Goal: Information Seeking & Learning: Learn about a topic

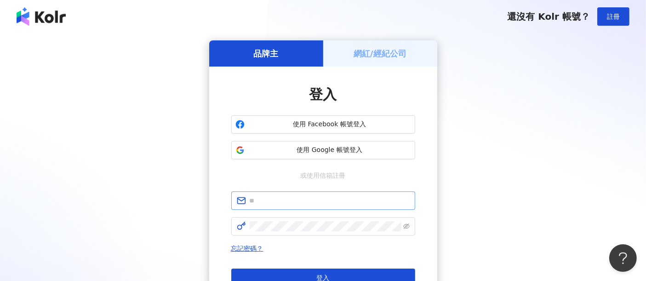
click at [337, 195] on span at bounding box center [323, 201] width 184 height 18
click at [338, 204] on input "text" at bounding box center [330, 201] width 160 height 10
click at [250, 199] on input "**********" at bounding box center [330, 201] width 160 height 10
type input "**********"
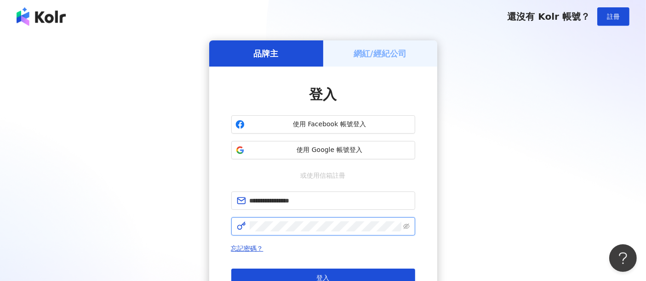
click button "登入" at bounding box center [323, 278] width 184 height 18
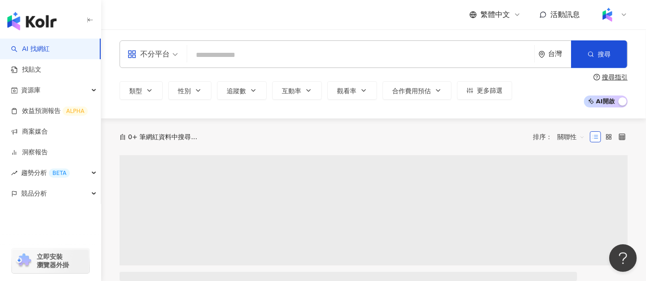
click at [364, 53] on input "search" at bounding box center [361, 54] width 340 height 17
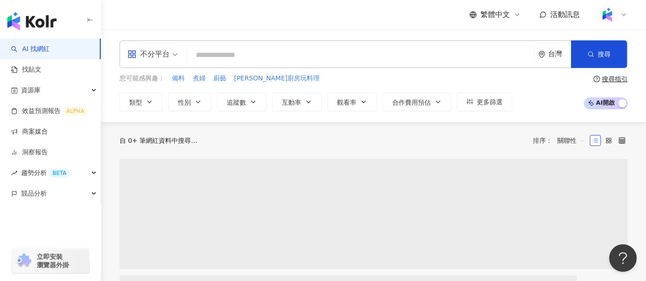
type input "*"
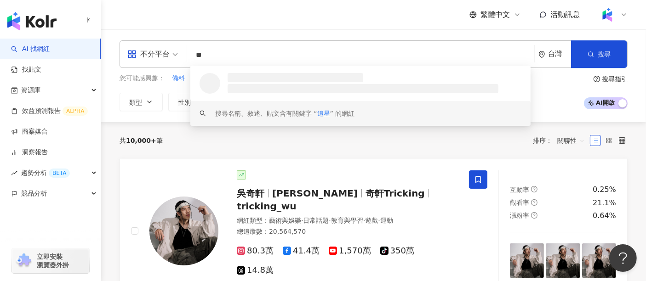
type input "**"
click at [218, 153] on div "共 10,000+ 筆 排序： 關聯性" at bounding box center [373, 140] width 508 height 37
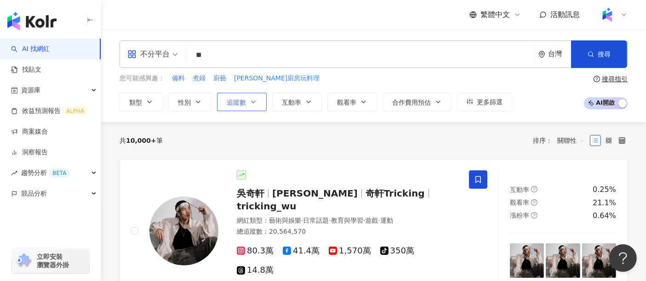
click at [233, 106] on span "追蹤數" at bounding box center [236, 102] width 19 height 7
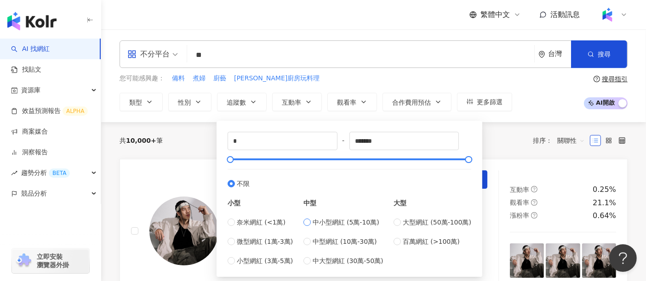
click at [345, 219] on span "中小型網紅 (5萬-10萬)" at bounding box center [345, 222] width 67 height 10
type input "*****"
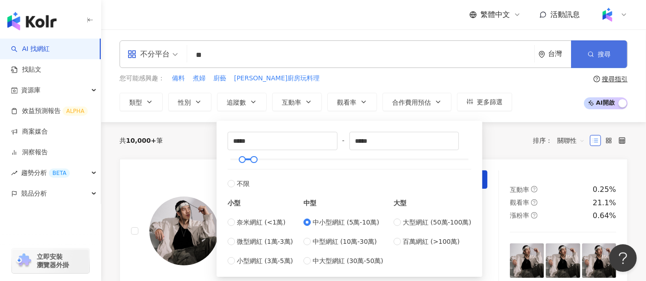
click at [600, 53] on span "搜尋" at bounding box center [603, 54] width 13 height 7
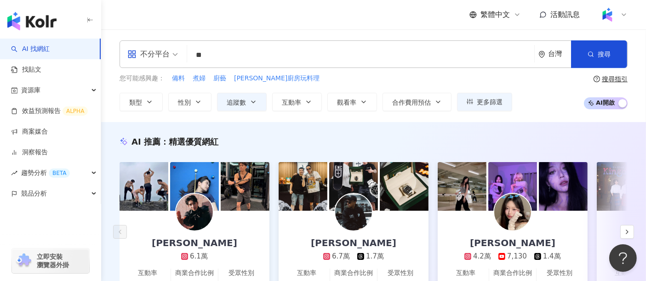
click at [465, 81] on div "您可能感興趣： 備料 煮婦 廚藝 辛蒂廚房玩料理" at bounding box center [315, 79] width 392 height 10
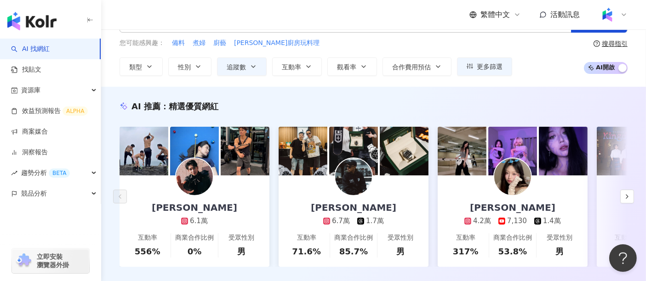
scroll to position [51, 0]
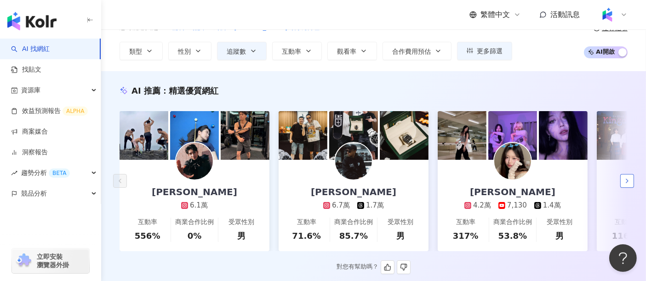
click at [628, 185] on icon "button" at bounding box center [626, 180] width 7 height 7
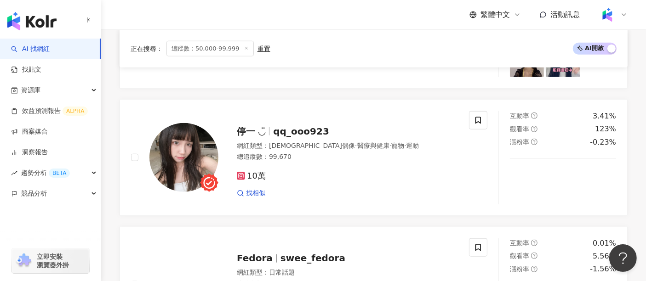
scroll to position [919, 0]
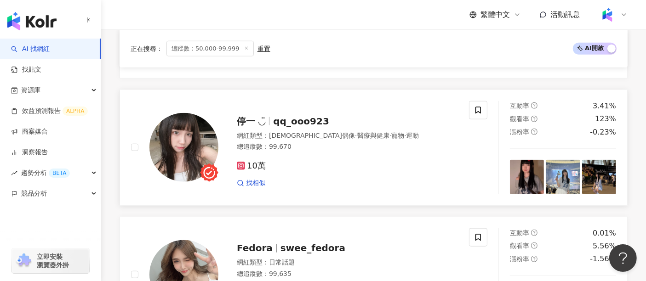
click at [272, 124] on span "停一 ◡̈" at bounding box center [255, 121] width 36 height 11
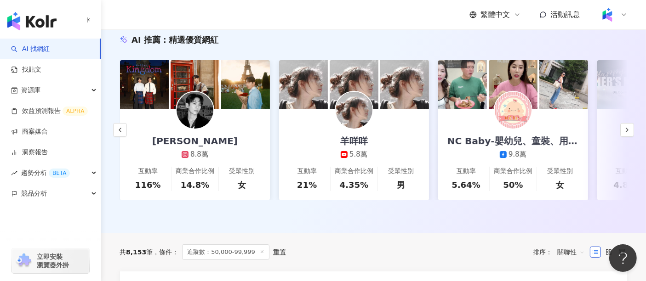
scroll to position [0, 0]
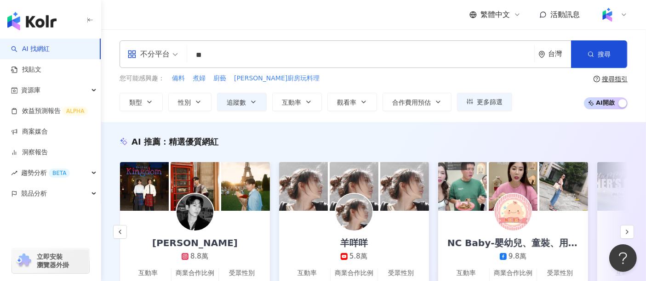
click at [248, 63] on input "**" at bounding box center [361, 54] width 340 height 17
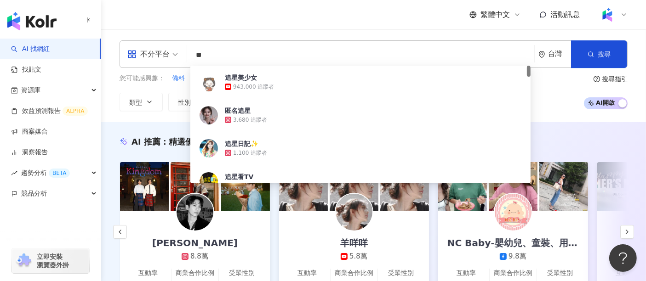
type input "*"
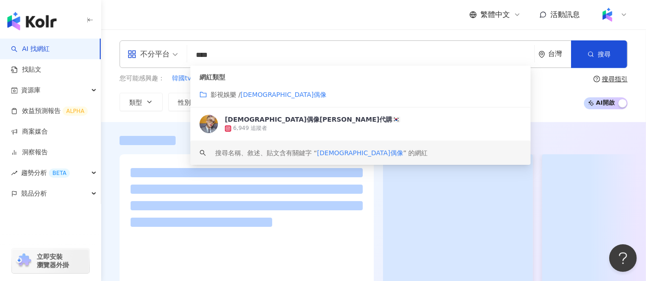
click at [180, 123] on div at bounding box center [373, 212] width 544 height 180
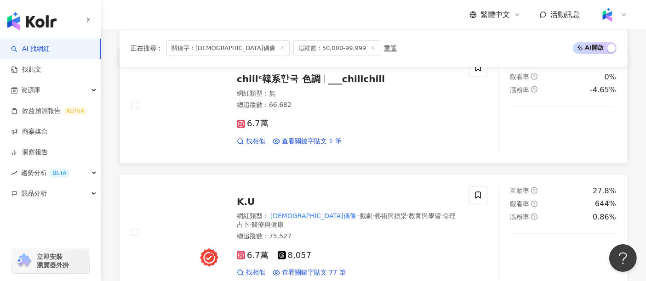
scroll to position [510, 0]
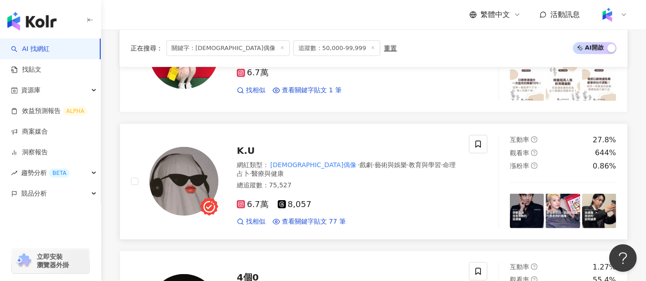
click at [249, 153] on span "K.U" at bounding box center [246, 150] width 18 height 11
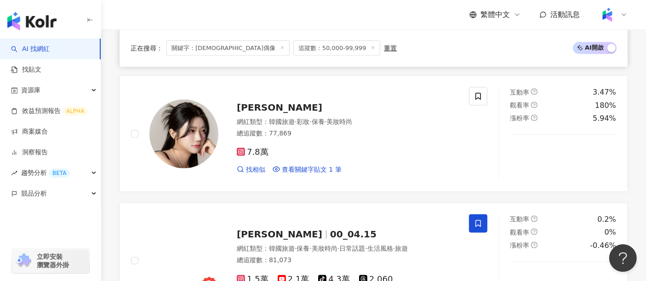
scroll to position [1327, 0]
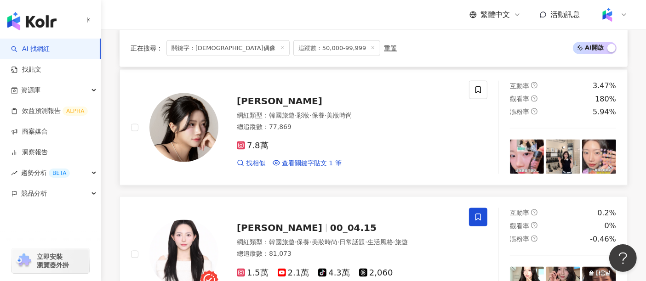
click at [261, 97] on span "珍妮 쩐니" at bounding box center [279, 101] width 85 height 11
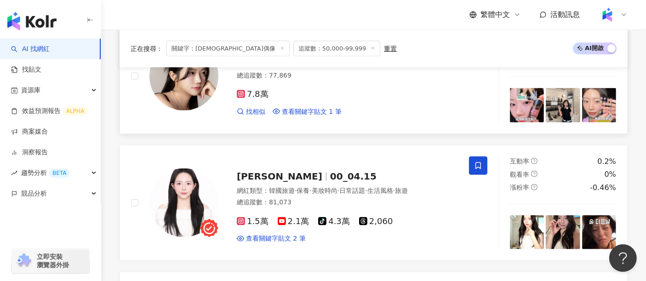
scroll to position [1684, 0]
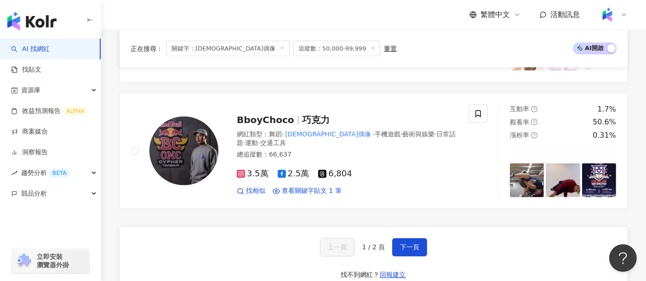
drag, startPoint x: 411, startPoint y: 145, endPoint x: 432, endPoint y: 112, distance: 39.3
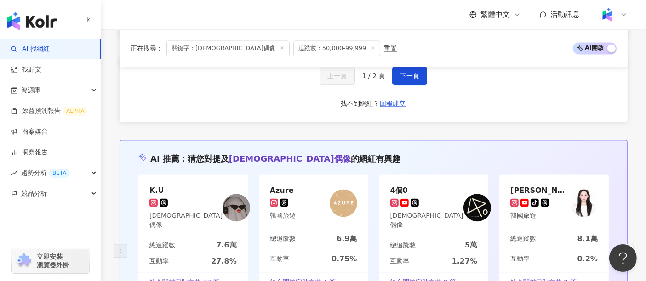
scroll to position [1736, 0]
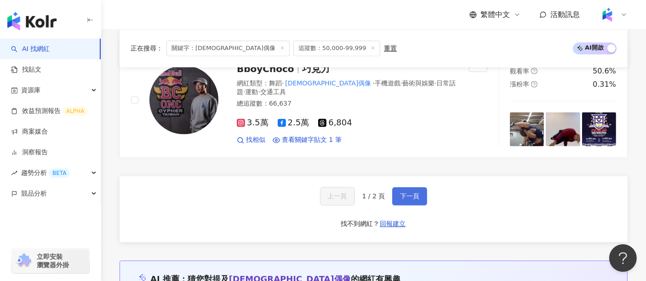
click at [413, 196] on button "下一頁" at bounding box center [409, 196] width 35 height 18
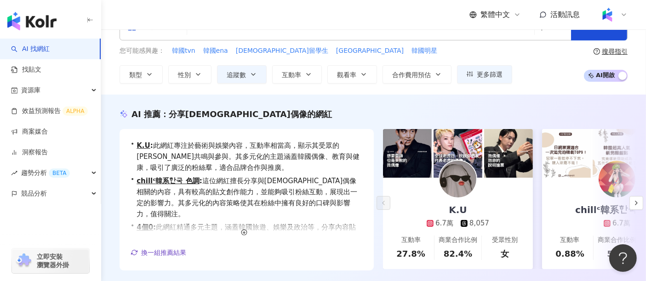
scroll to position [0, 0]
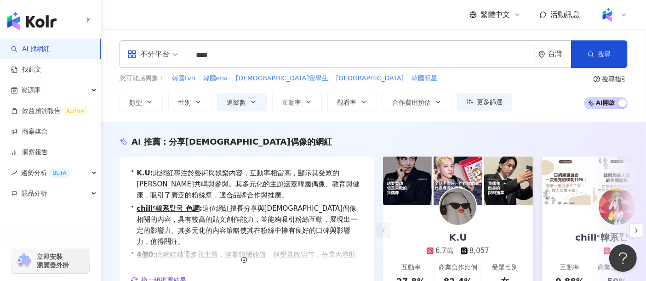
click at [211, 54] on input "****" at bounding box center [361, 54] width 340 height 17
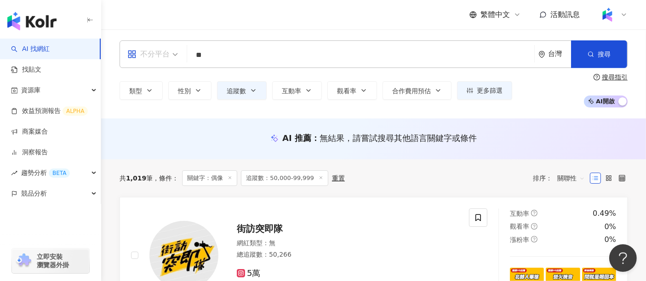
click at [168, 56] on div "不分平台" at bounding box center [148, 54] width 42 height 15
type input "**"
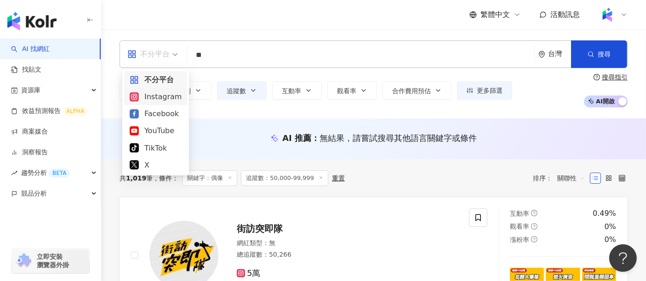
click at [164, 94] on div "Instagram" at bounding box center [156, 96] width 52 height 11
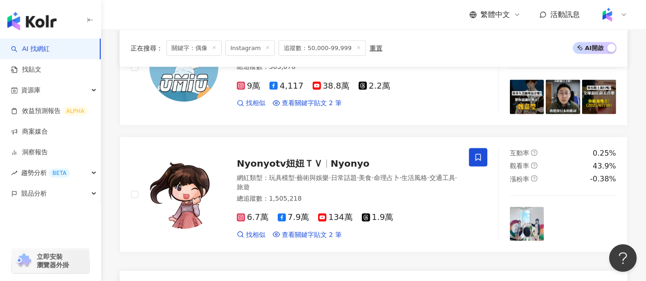
scroll to position [1582, 0]
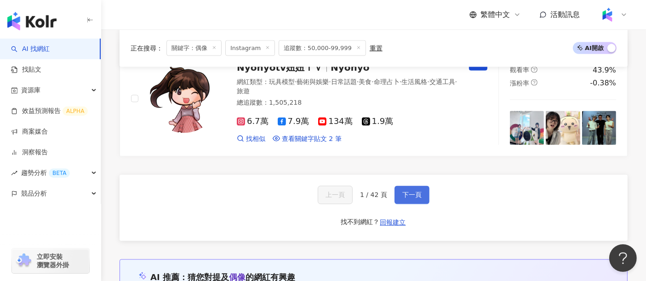
click at [408, 192] on span "下一頁" at bounding box center [411, 195] width 19 height 7
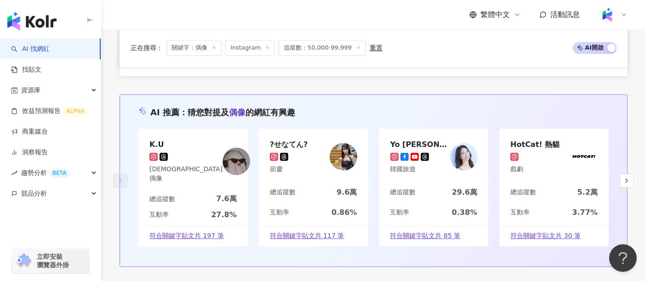
scroll to position [1670, 0]
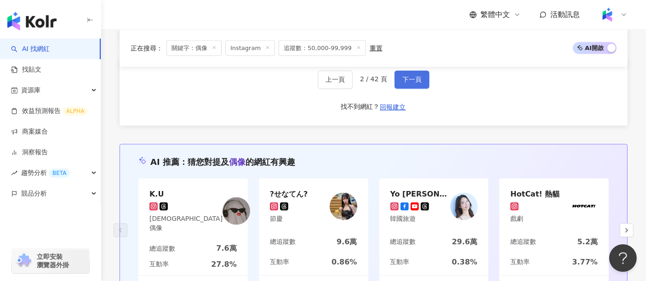
click at [408, 78] on span "下一頁" at bounding box center [411, 79] width 19 height 7
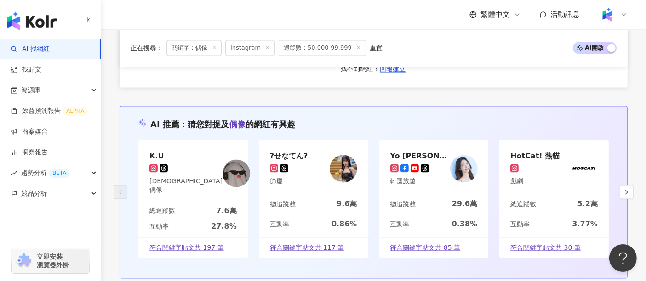
scroll to position [1781, 0]
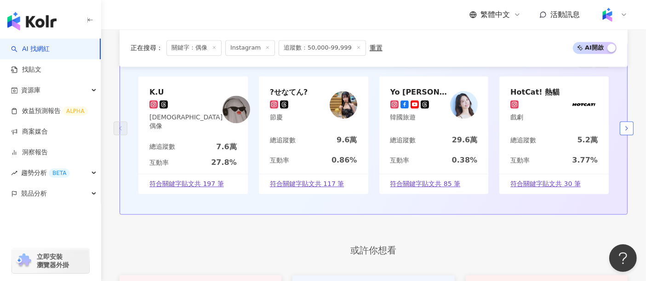
click at [627, 125] on icon "button" at bounding box center [626, 128] width 7 height 7
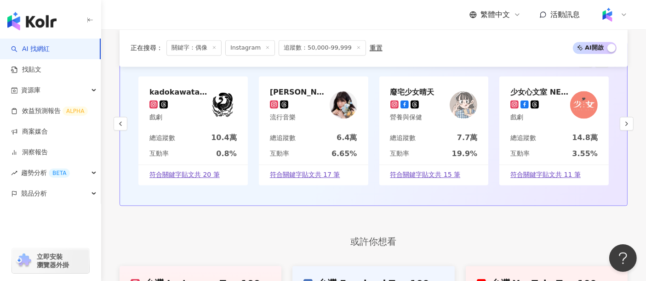
click at [352, 97] on img at bounding box center [343, 105] width 28 height 28
click at [620, 117] on button "button" at bounding box center [626, 124] width 14 height 14
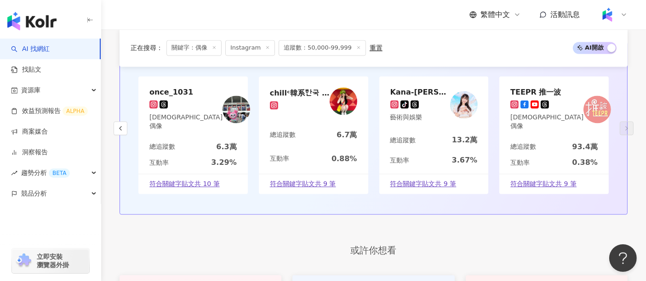
scroll to position [1730, 0]
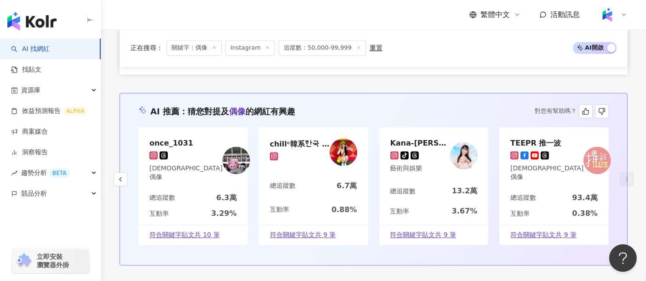
click at [454, 176] on div "Kana-Kana 佳那 tiktok-icon 藝術與娛樂" at bounding box center [433, 156] width 109 height 57
click at [586, 161] on img at bounding box center [597, 161] width 28 height 28
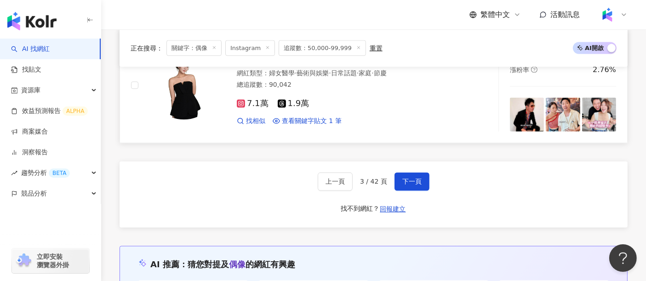
scroll to position [1526, 0]
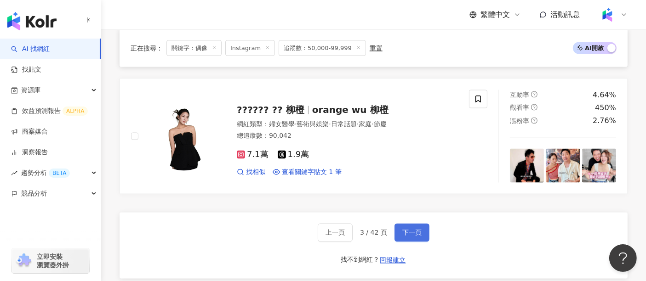
click at [419, 229] on span "下一頁" at bounding box center [411, 232] width 19 height 7
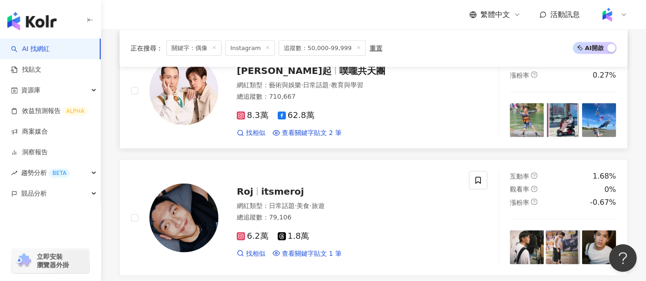
scroll to position [1517, 0]
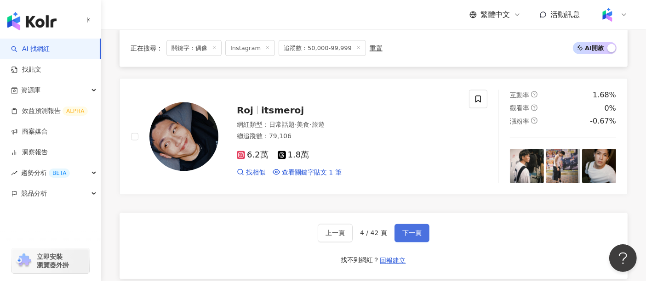
click at [415, 230] on span "下一頁" at bounding box center [411, 233] width 19 height 7
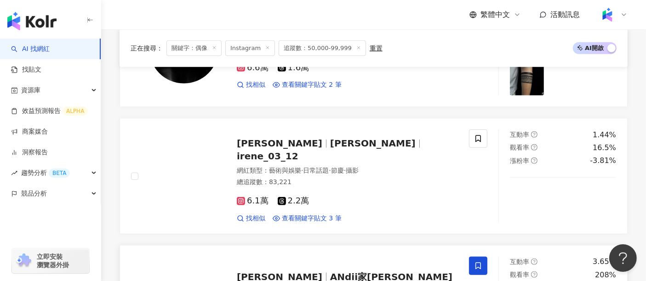
scroll to position [853, 0]
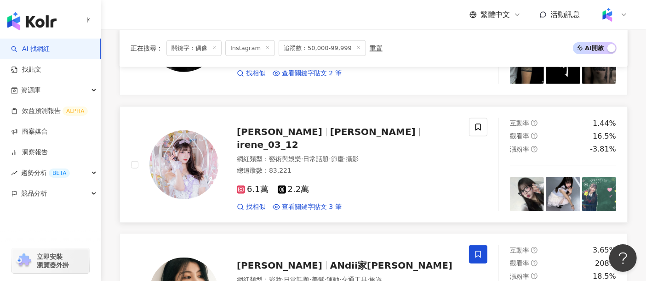
click at [453, 177] on div "6.1萬 2.2萬 找相似 查看關鍵字貼文 3 筆" at bounding box center [347, 194] width 221 height 34
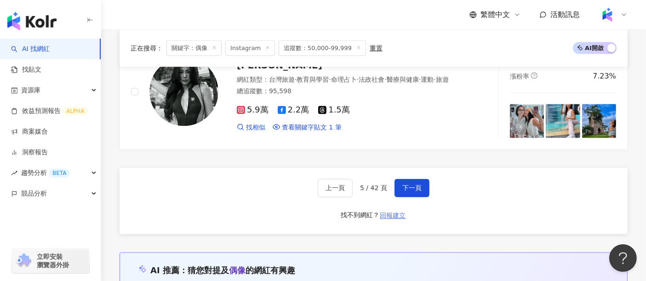
scroll to position [1568, 0]
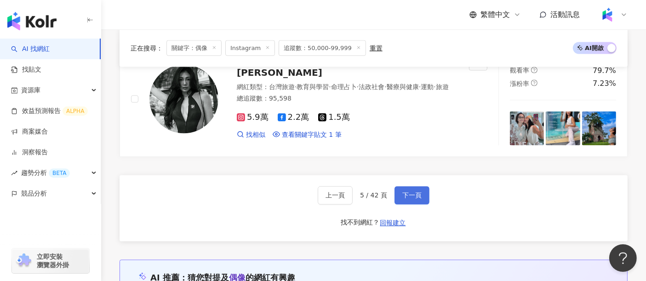
click at [411, 192] on span "下一頁" at bounding box center [411, 195] width 19 height 7
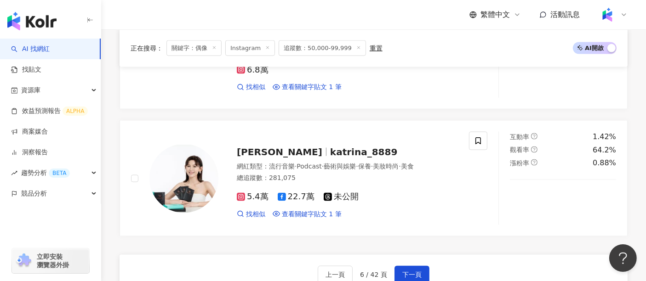
scroll to position [1424, 0]
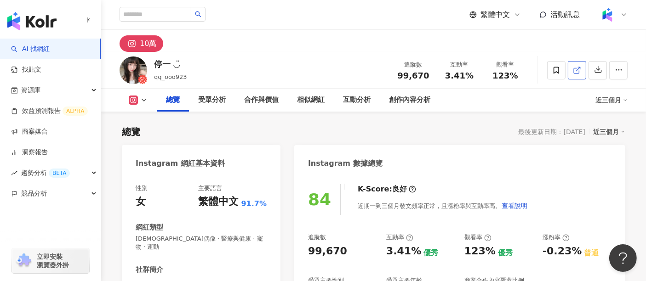
click at [579, 71] on icon at bounding box center [577, 70] width 8 height 8
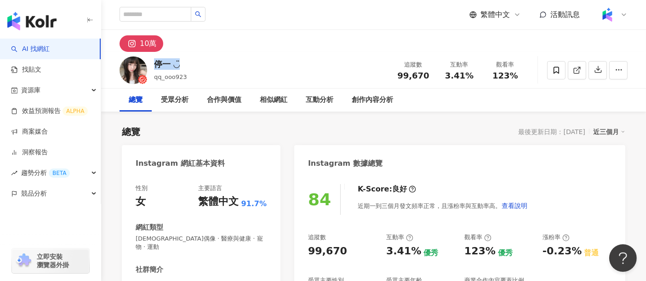
drag, startPoint x: 184, startPoint y: 63, endPoint x: 156, endPoint y: 65, distance: 27.6
click at [156, 65] on div "停一 ◡̈" at bounding box center [170, 63] width 33 height 11
copy div "停一 ◡̈"
click at [181, 99] on div "受眾分析" at bounding box center [175, 100] width 28 height 11
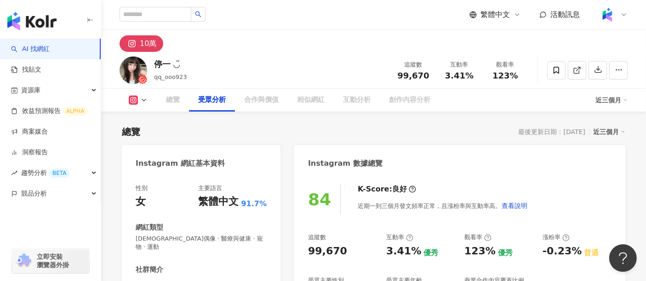
scroll to position [776, 0]
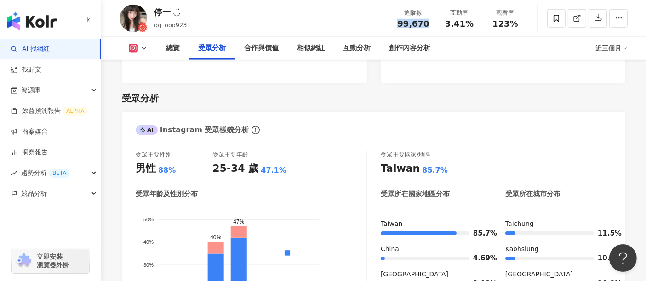
drag, startPoint x: 430, startPoint y: 27, endPoint x: 400, endPoint y: 28, distance: 29.9
click at [400, 28] on div "99,670" at bounding box center [413, 23] width 35 height 9
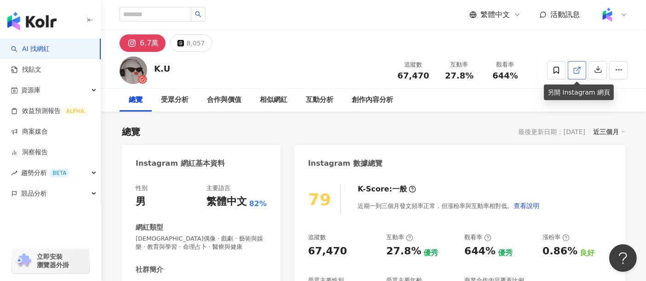
click at [576, 68] on icon at bounding box center [575, 70] width 5 height 5
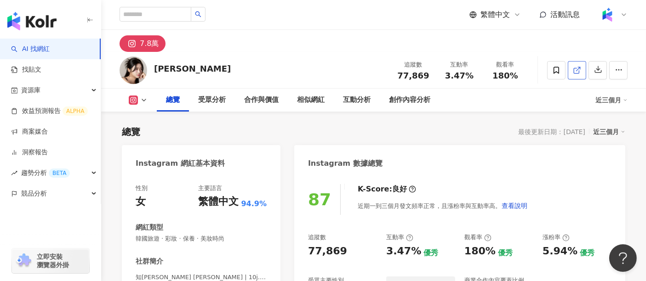
click at [579, 68] on line at bounding box center [578, 69] width 4 height 4
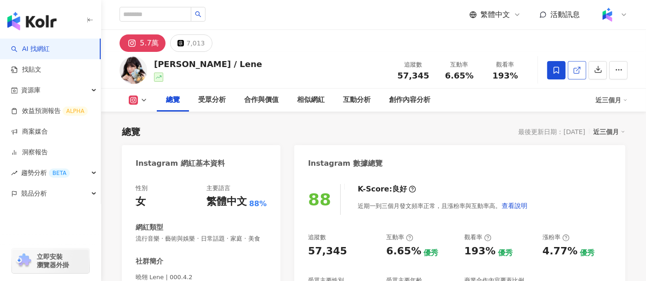
click at [575, 70] on icon at bounding box center [577, 70] width 8 height 8
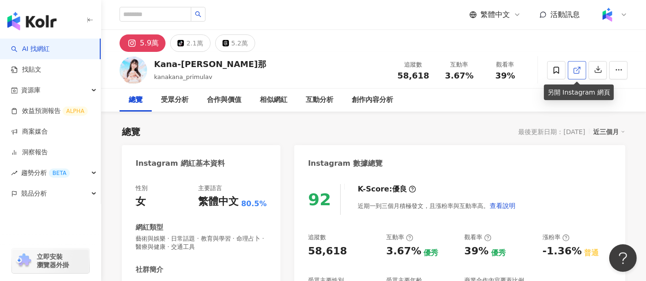
click at [575, 69] on icon at bounding box center [577, 70] width 8 height 8
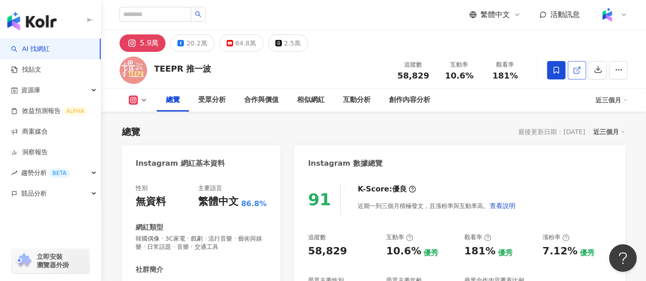
click at [580, 74] on icon at bounding box center [577, 70] width 8 height 8
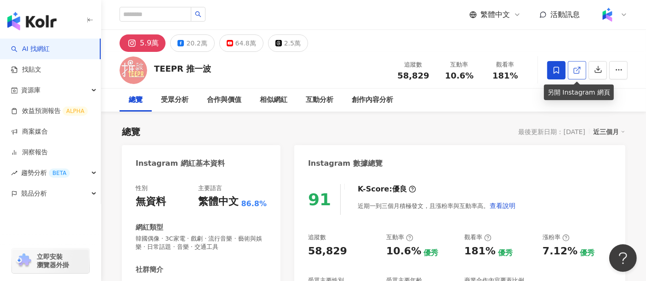
click at [574, 70] on icon at bounding box center [577, 70] width 8 height 8
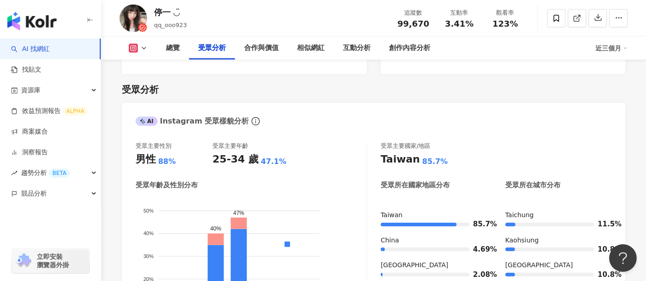
drag, startPoint x: 476, startPoint y: 41, endPoint x: 476, endPoint y: 29, distance: 12.4
click at [476, 41] on div "總覽 受眾分析 合作與價值 相似網紅 互動分析 創作內容分析" at bounding box center [376, 48] width 438 height 23
